Goal: Task Accomplishment & Management: Complete application form

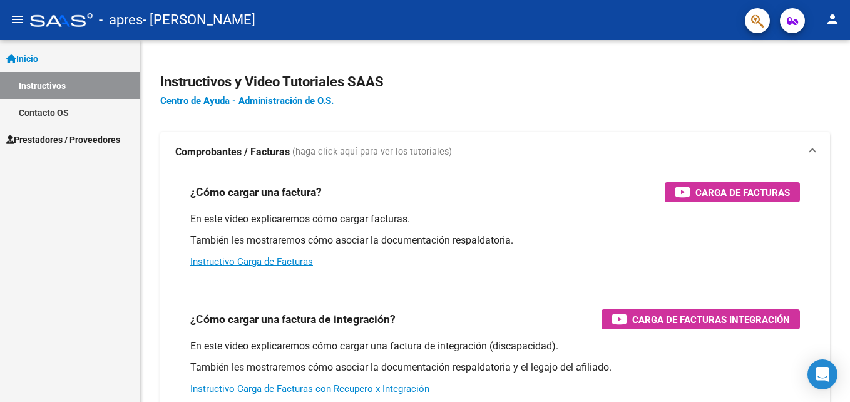
click at [90, 136] on span "Prestadores / Proveedores" at bounding box center [63, 140] width 114 height 14
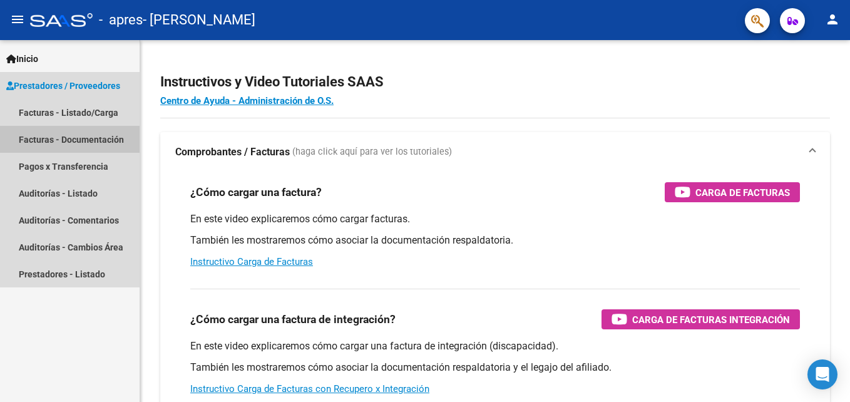
click at [47, 135] on link "Facturas - Documentación" at bounding box center [70, 139] width 140 height 27
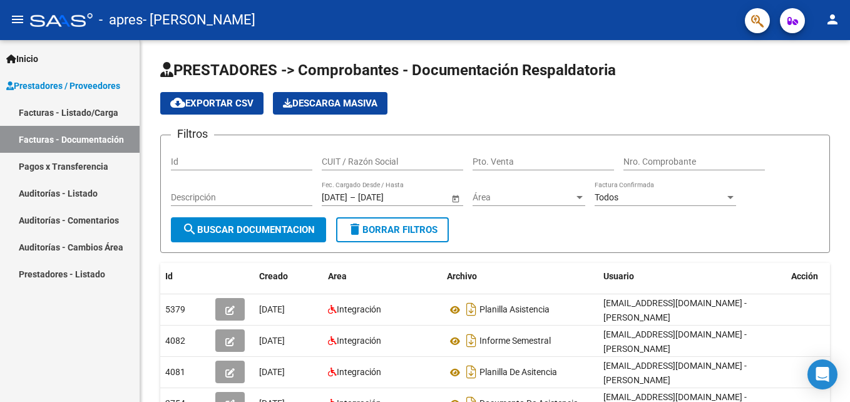
drag, startPoint x: 43, startPoint y: 111, endPoint x: 60, endPoint y: 146, distance: 38.9
click at [43, 111] on link "Facturas - Listado/Carga" at bounding box center [70, 112] width 140 height 27
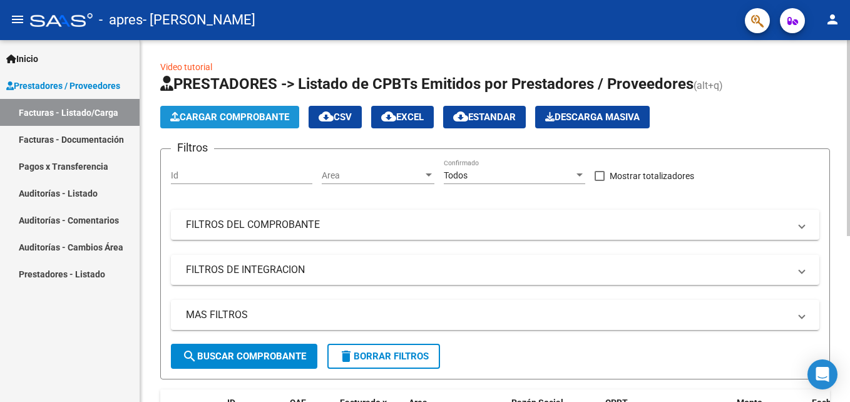
click at [228, 116] on span "Cargar Comprobante" at bounding box center [229, 116] width 119 height 11
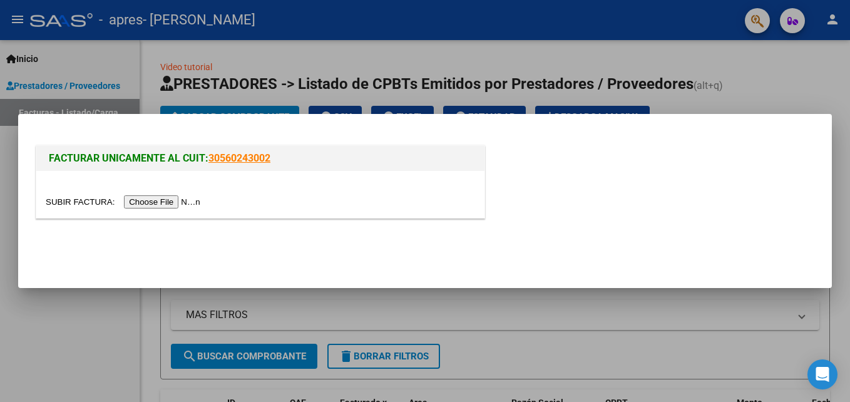
click at [154, 201] on input "file" at bounding box center [125, 201] width 158 height 13
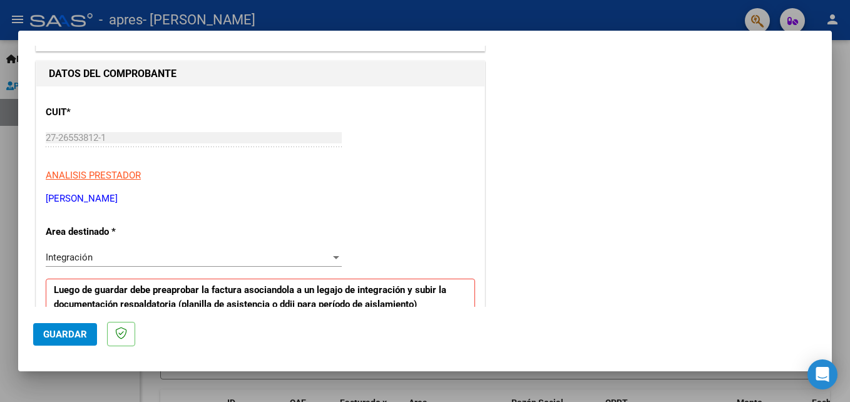
scroll to position [250, 0]
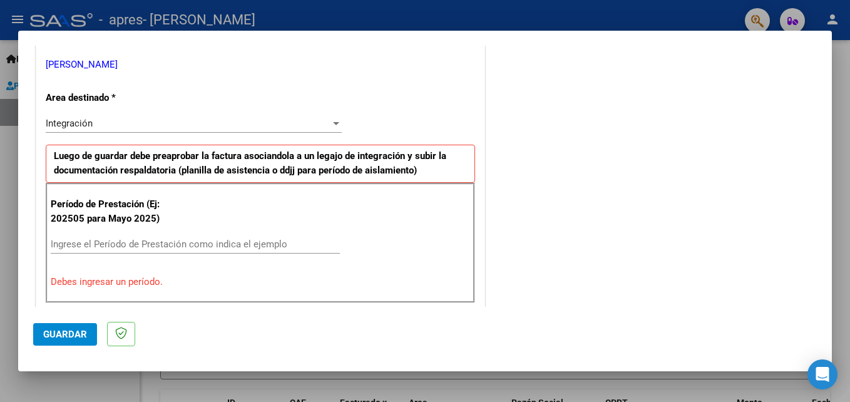
click at [59, 242] on input "Ingrese el Período de Prestación como indica el ejemplo" at bounding box center [195, 243] width 289 height 11
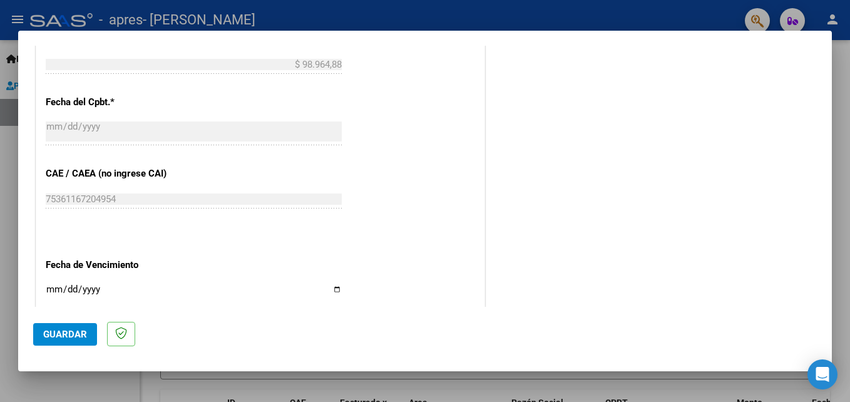
scroll to position [751, 0]
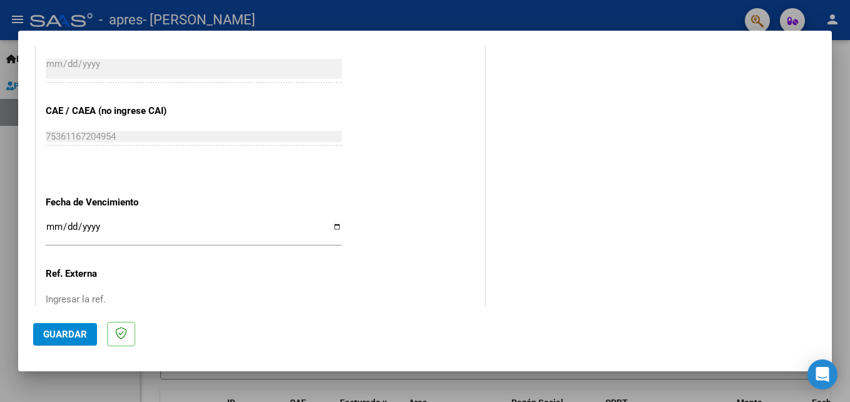
type input "202508"
click at [335, 225] on input "Ingresar la fecha" at bounding box center [194, 232] width 296 height 20
type input "[DATE]"
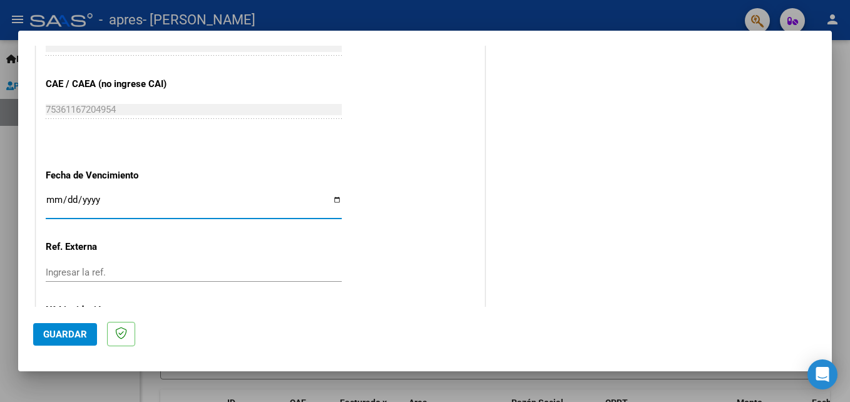
scroll to position [840, 0]
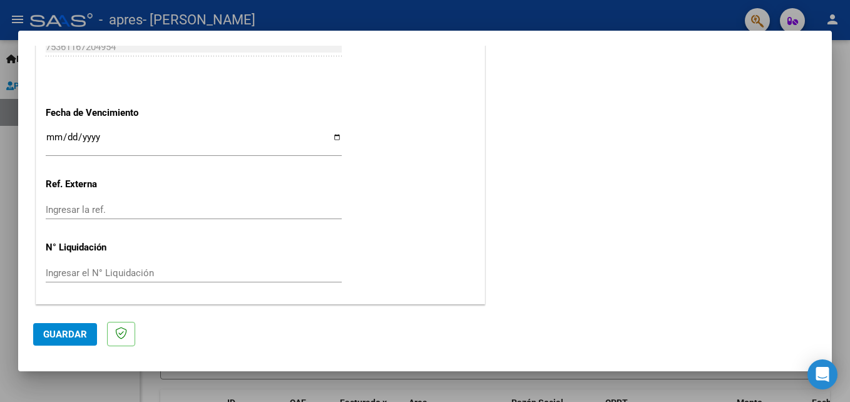
click at [178, 203] on div "Ingresar la ref." at bounding box center [194, 209] width 296 height 19
click at [176, 210] on input "Ingresar la ref." at bounding box center [194, 209] width 296 height 11
click at [85, 339] on span "Guardar" at bounding box center [65, 334] width 44 height 11
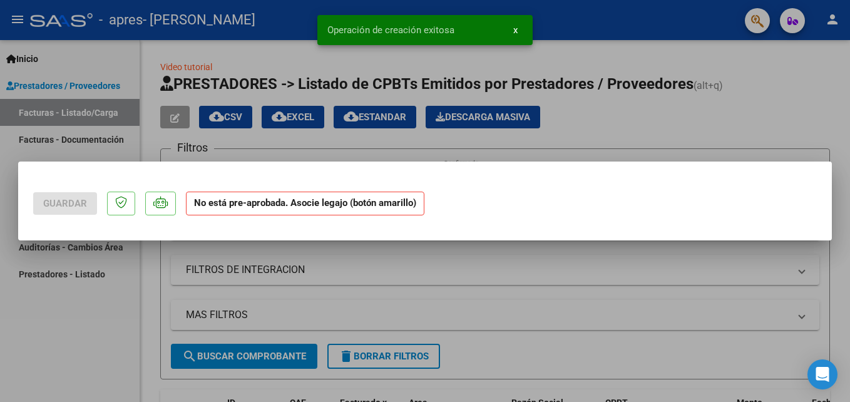
scroll to position [0, 0]
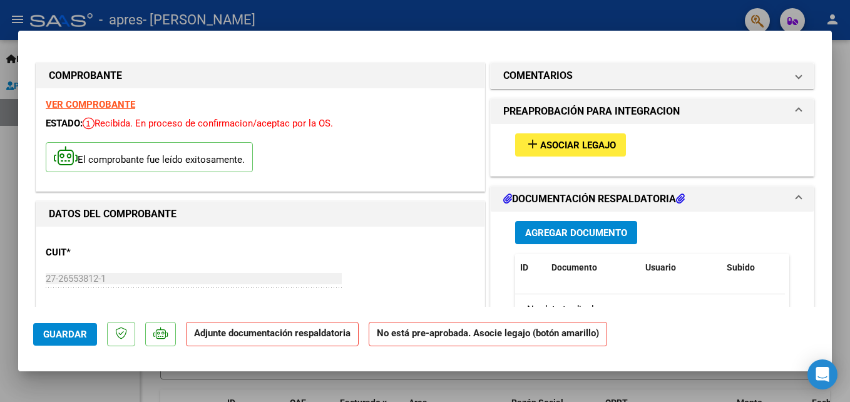
click at [578, 146] on span "Asociar Legajo" at bounding box center [578, 145] width 76 height 11
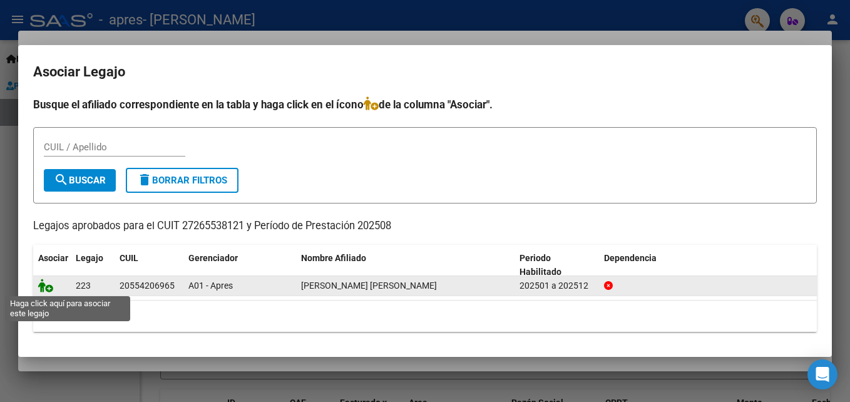
click at [48, 288] on icon at bounding box center [45, 285] width 15 height 14
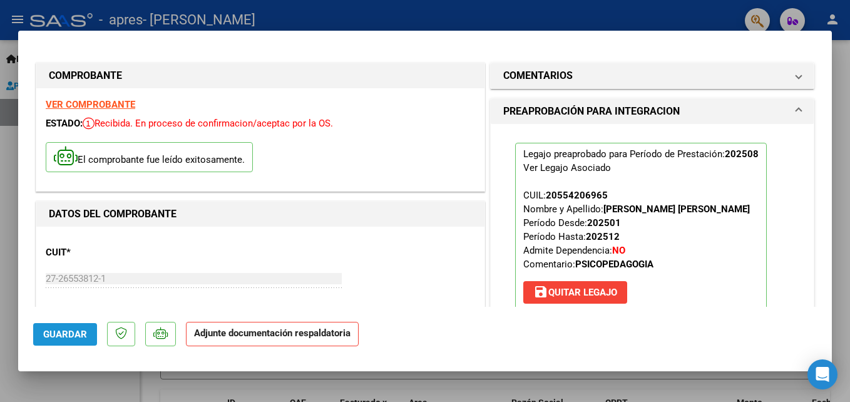
click at [76, 327] on button "Guardar" at bounding box center [65, 334] width 64 height 23
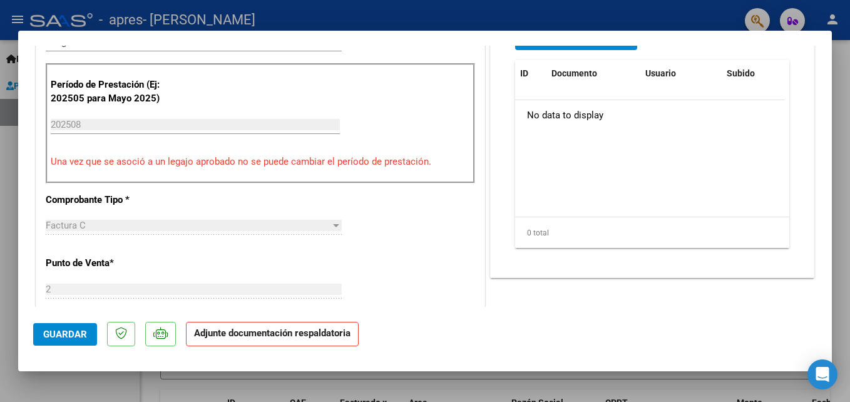
scroll to position [233, 0]
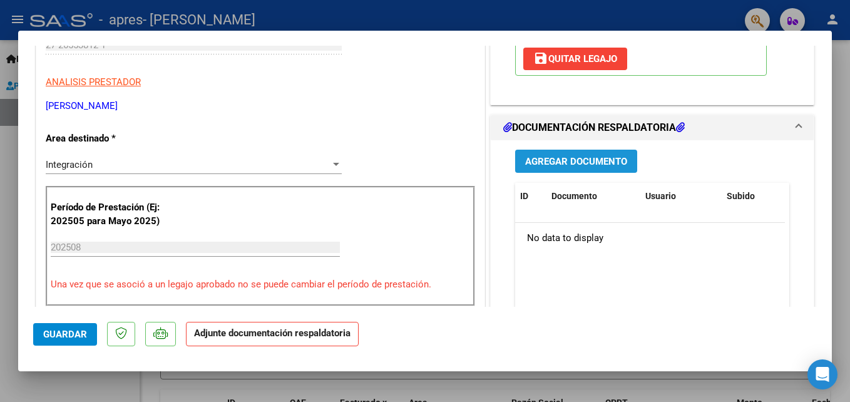
click at [560, 162] on span "Agregar Documento" at bounding box center [576, 161] width 102 height 11
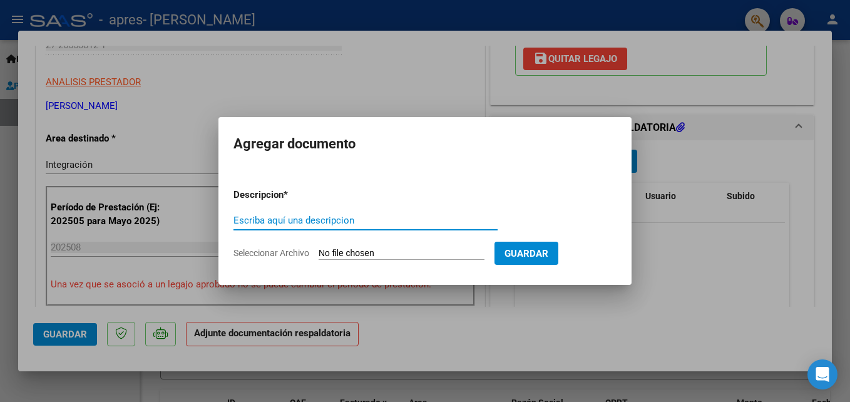
click at [411, 255] on input "Seleccionar Archivo" at bounding box center [402, 254] width 166 height 12
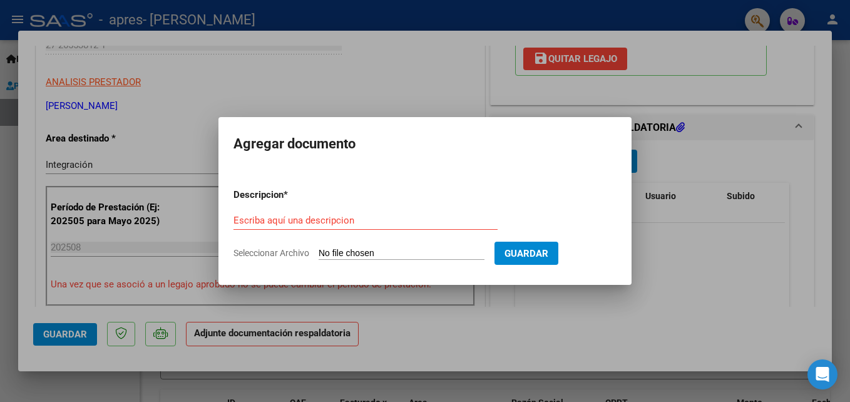
type input "C:\fakepath\[PERSON_NAME] 0888255.pdf"
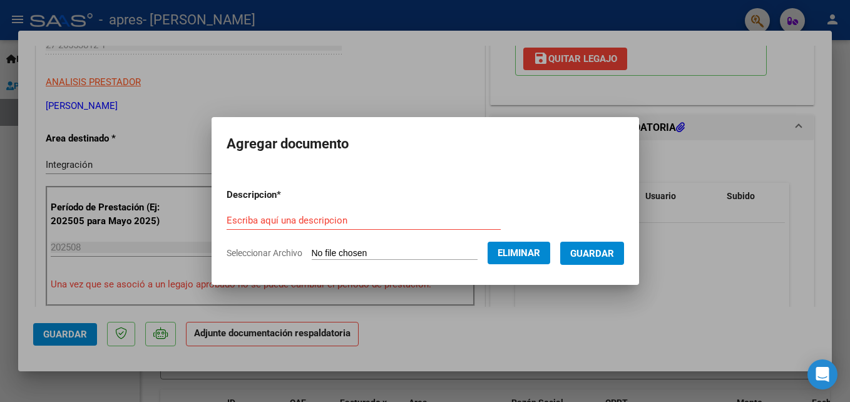
click at [227, 221] on input "Escriba aquí una descripcion" at bounding box center [364, 220] width 274 height 11
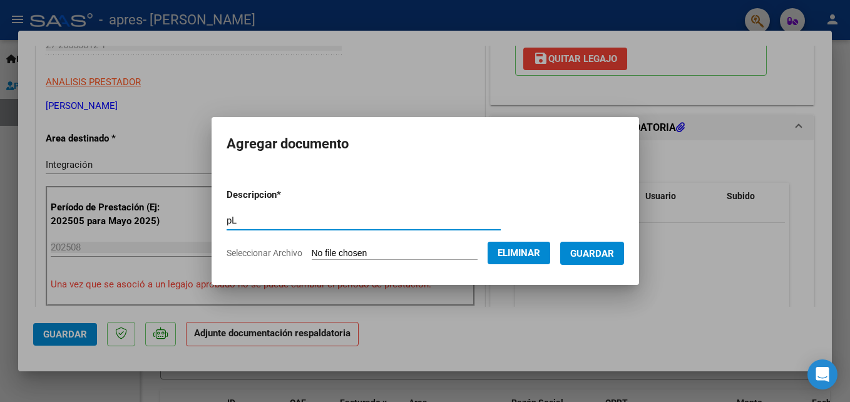
type input "p"
type input "PLANILLA ASISTENCIA [DATE]"
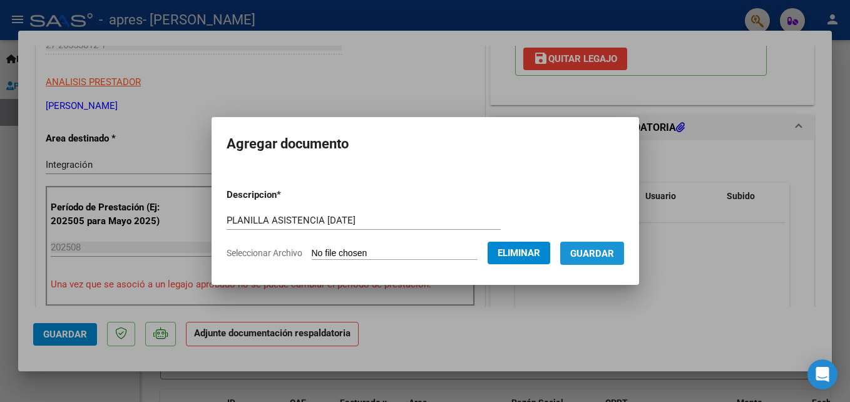
click at [614, 255] on span "Guardar" at bounding box center [592, 253] width 44 height 11
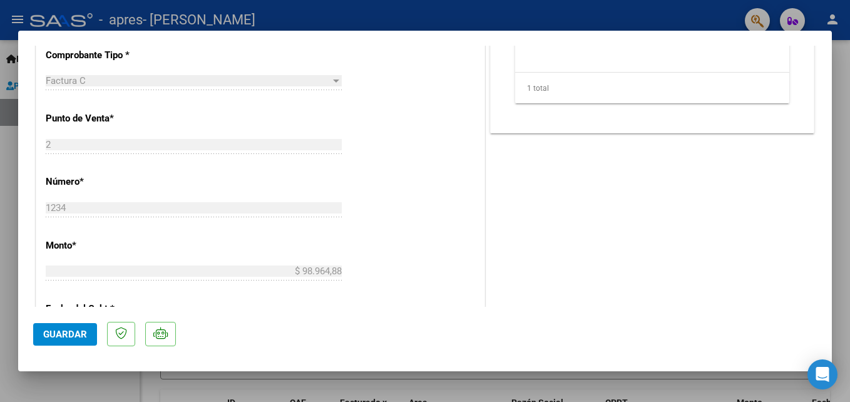
scroll to position [563, 0]
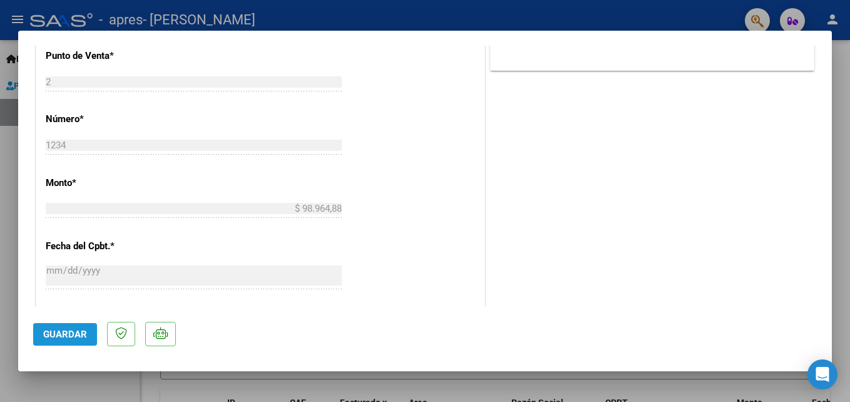
click at [46, 332] on span "Guardar" at bounding box center [65, 334] width 44 height 11
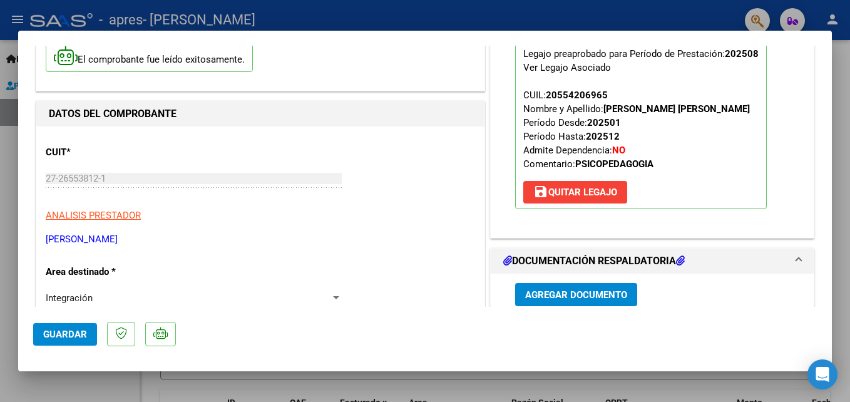
scroll to position [0, 0]
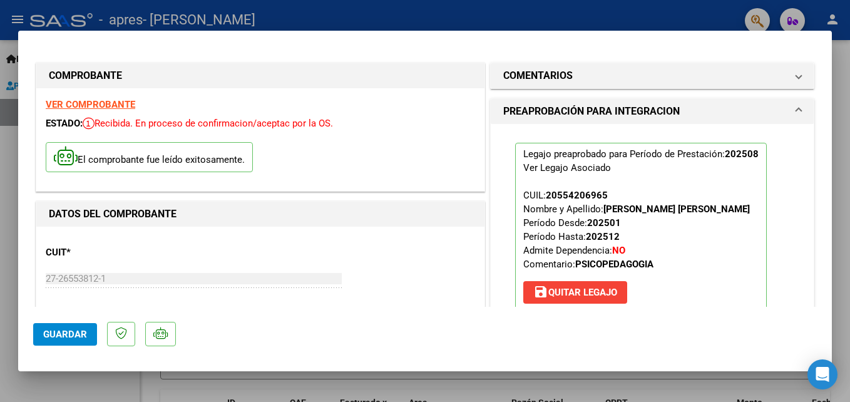
click at [10, 160] on div at bounding box center [425, 201] width 850 height 402
type input "$ 0,00"
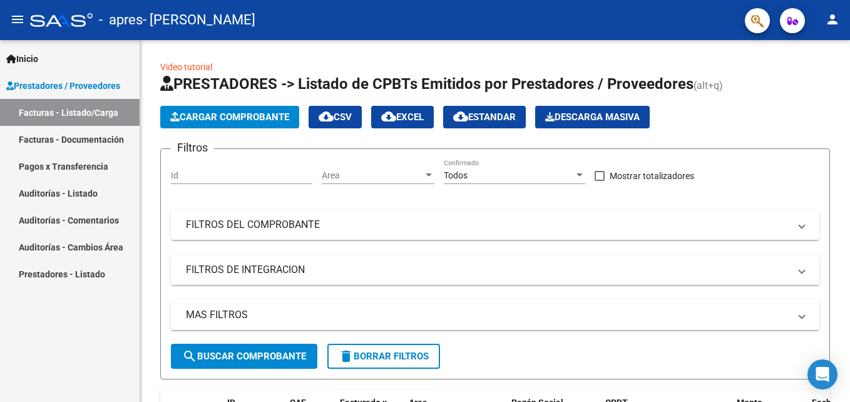
click at [93, 141] on link "Facturas - Documentación" at bounding box center [70, 139] width 140 height 27
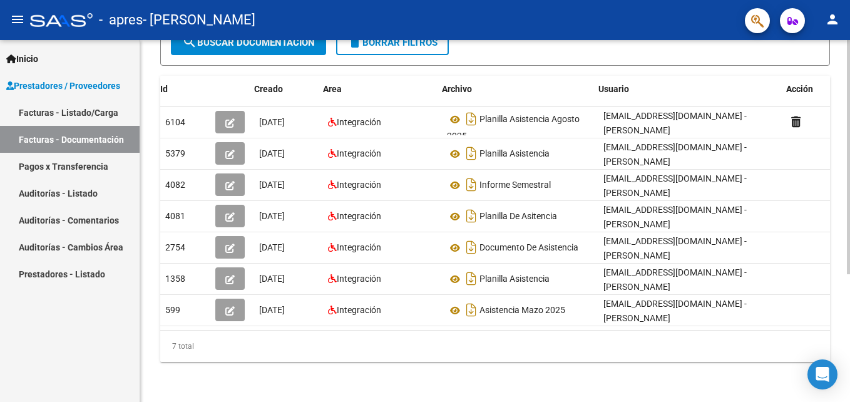
scroll to position [0, 19]
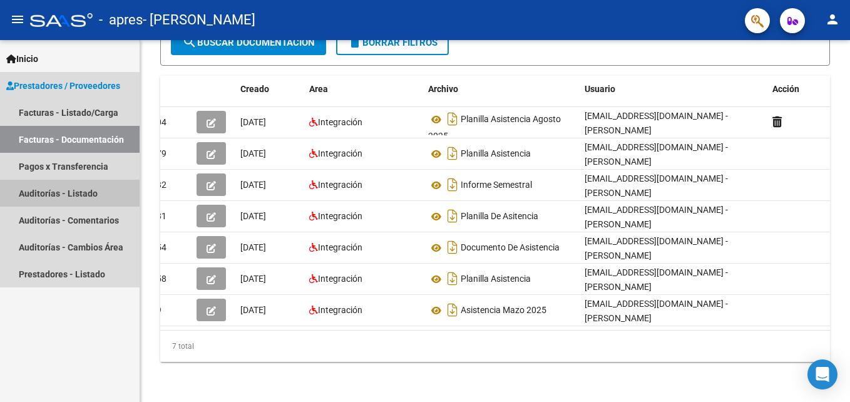
click at [83, 191] on link "Auditorías - Listado" at bounding box center [70, 193] width 140 height 27
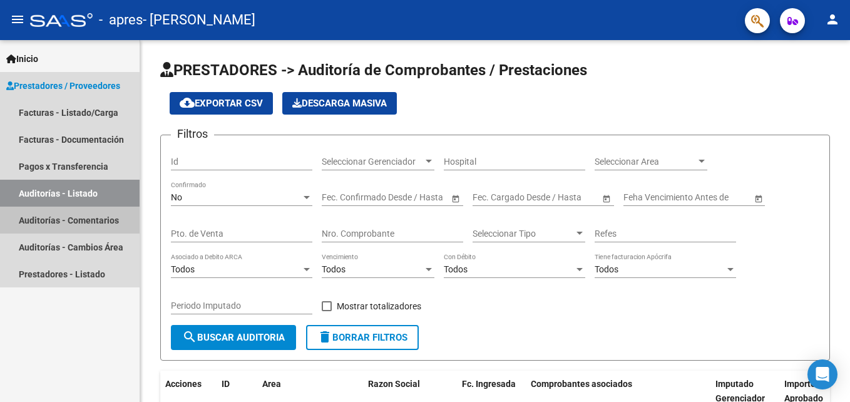
click at [32, 219] on link "Auditorías - Comentarios" at bounding box center [70, 219] width 140 height 27
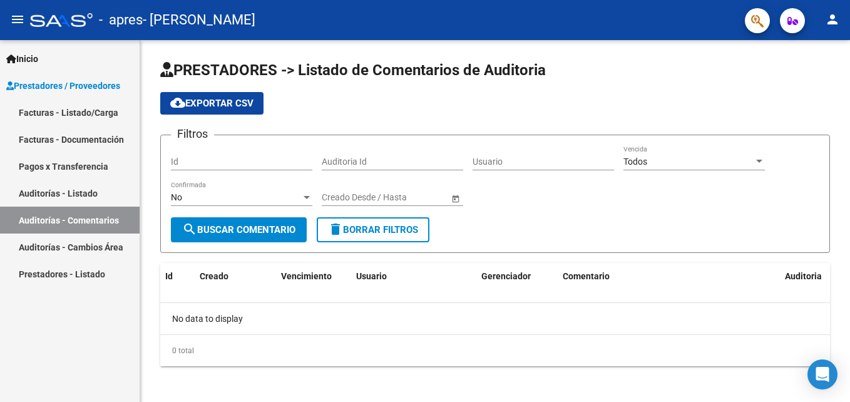
click at [40, 248] on link "Auditorías - Cambios Área" at bounding box center [70, 246] width 140 height 27
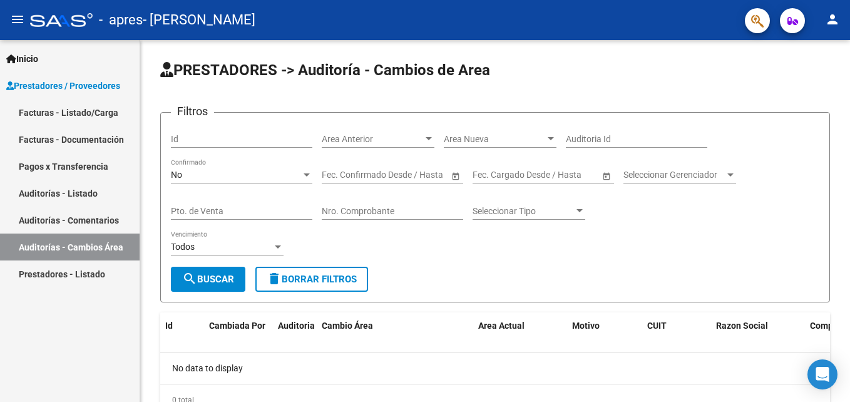
click at [47, 275] on link "Prestadores - Listado" at bounding box center [70, 273] width 140 height 27
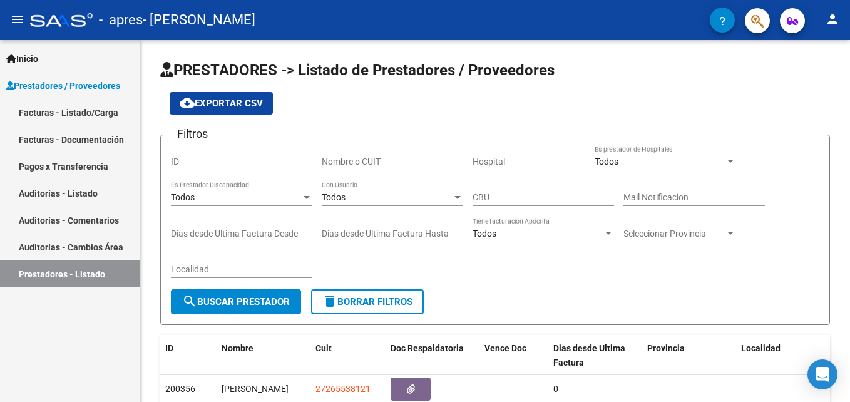
click at [81, 103] on link "Facturas - Listado/Carga" at bounding box center [70, 112] width 140 height 27
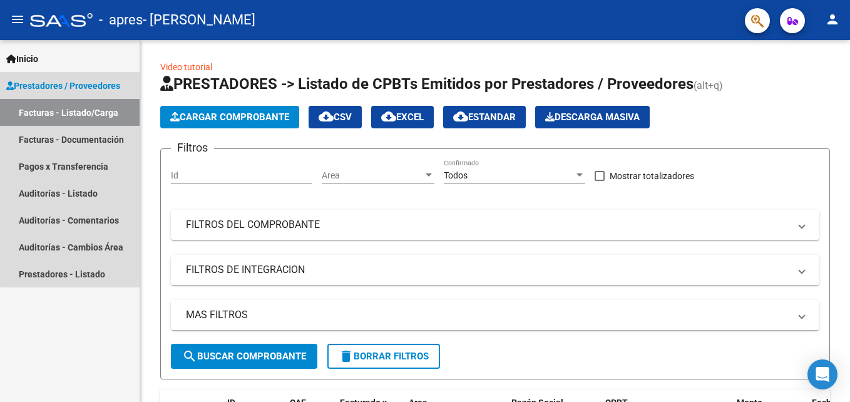
click at [81, 113] on link "Facturas - Listado/Carga" at bounding box center [70, 112] width 140 height 27
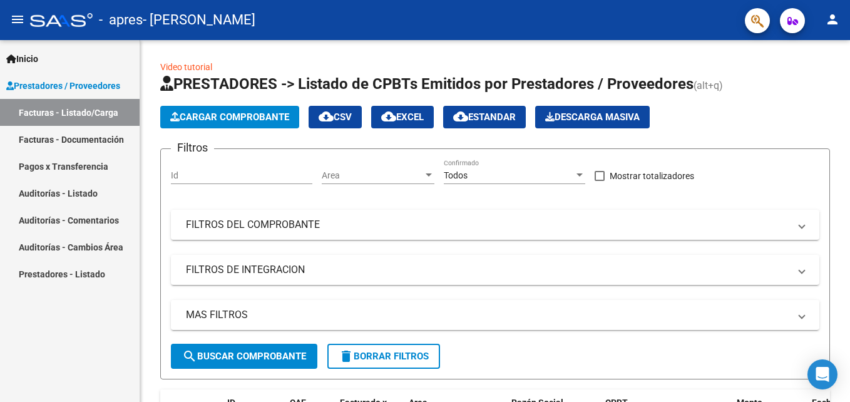
click at [74, 143] on link "Facturas - Documentación" at bounding box center [70, 139] width 140 height 27
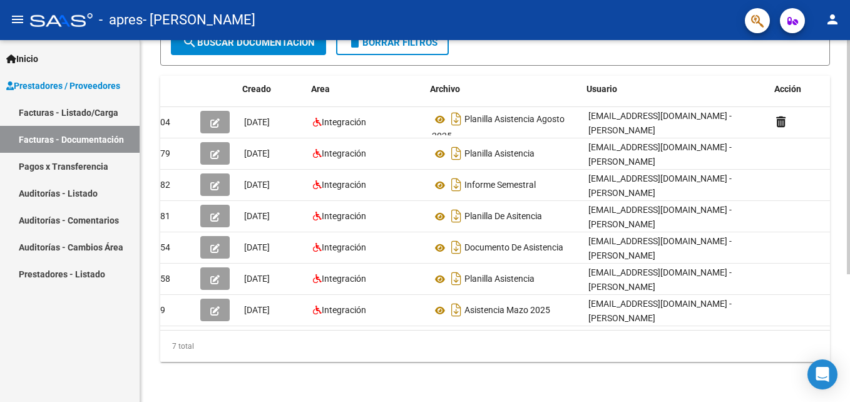
scroll to position [0, 19]
